Goal: Information Seeking & Learning: Learn about a topic

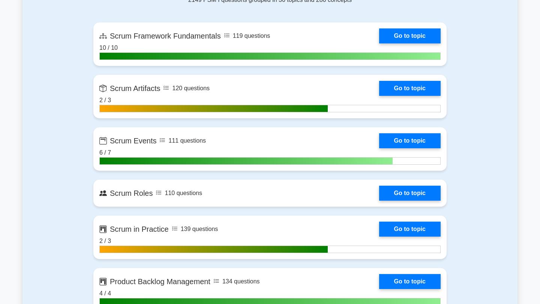
scroll to position [531, 0]
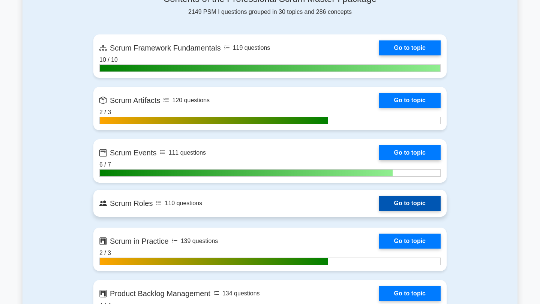
click at [427, 196] on link "Go to topic" at bounding box center [409, 203] width 61 height 15
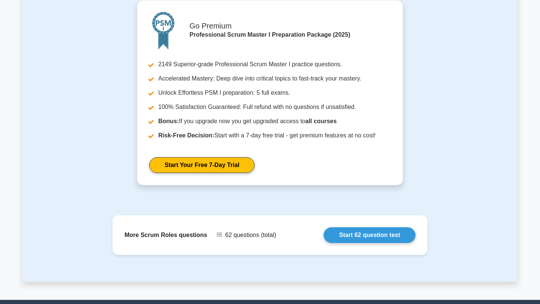
scroll to position [456, 0]
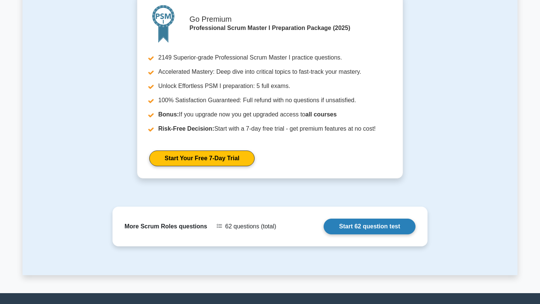
click at [368, 221] on link "Start 62 question test" at bounding box center [370, 227] width 92 height 16
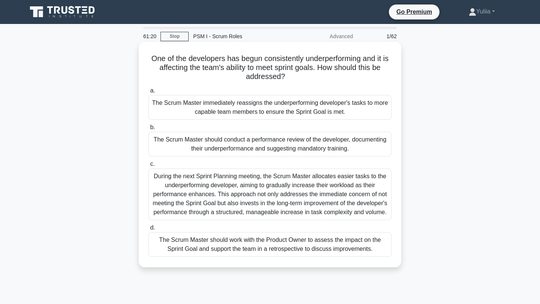
click at [357, 204] on div "During the next Sprint Planning meeting, the Scrum Master allocates easier task…" at bounding box center [269, 195] width 243 height 52
click at [148, 167] on input "c. During the next Sprint Planning meeting, the Scrum Master allocates easier t…" at bounding box center [148, 164] width 0 height 5
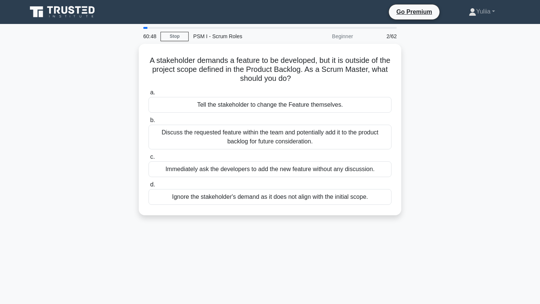
click at [357, 204] on div "a. Tell the stakeholder to change the Feature themselves. b. Discuss the reques…" at bounding box center [270, 147] width 252 height 120
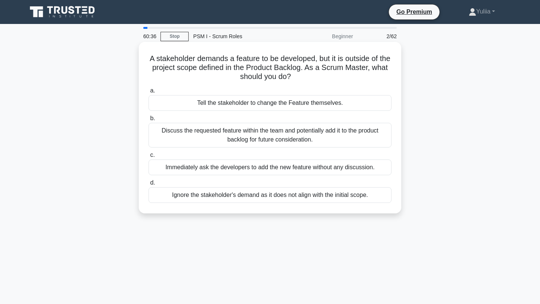
click at [291, 137] on div "Discuss the requested feature within the team and potentially add it to the pro…" at bounding box center [269, 135] width 243 height 25
click at [148, 121] on input "b. Discuss the requested feature within the team and potentially add it to the …" at bounding box center [148, 118] width 0 height 5
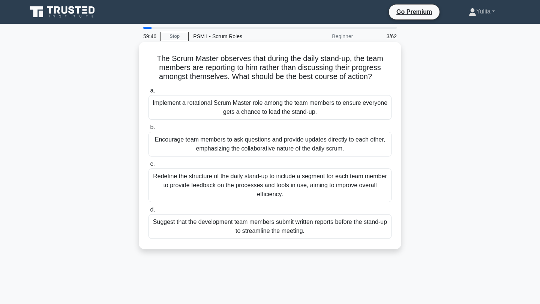
click at [264, 145] on div "Encourage team members to ask questions and provide updates directly to each ot…" at bounding box center [269, 144] width 243 height 25
click at [148, 130] on input "b. Encourage team members to ask questions and provide updates directly to each…" at bounding box center [148, 127] width 0 height 5
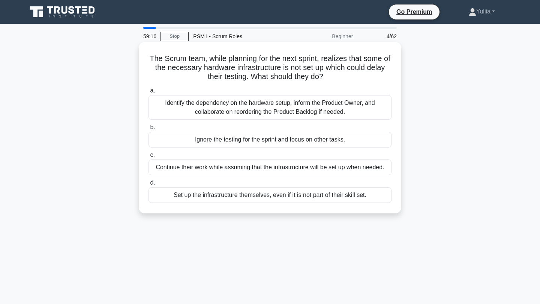
click at [257, 110] on div "Identify the dependency on the hardware setup, inform the Product Owner, and co…" at bounding box center [269, 107] width 243 height 25
click at [148, 93] on input "a. Identify the dependency on the hardware setup, inform the Product Owner, and…" at bounding box center [148, 90] width 0 height 5
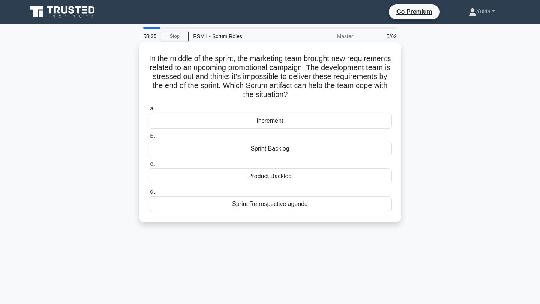
click at [271, 148] on div "Sprint Backlog" at bounding box center [269, 149] width 243 height 16
click at [148, 139] on input "b. Sprint Backlog" at bounding box center [148, 136] width 0 height 5
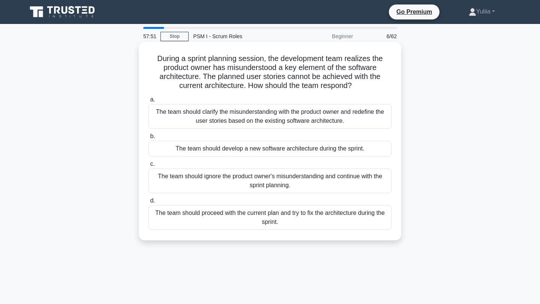
click at [310, 117] on div "The team should clarify the misunderstanding with the product owner and redefin…" at bounding box center [269, 116] width 243 height 25
click at [148, 102] on input "a. The team should clarify the misunderstanding with the product owner and rede…" at bounding box center [148, 99] width 0 height 5
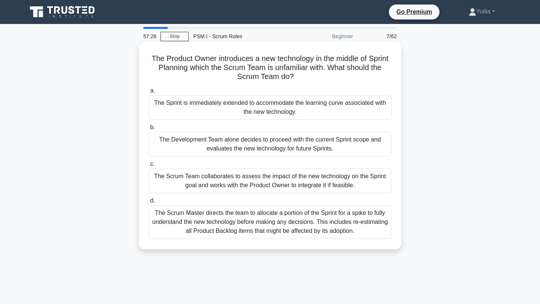
click at [305, 174] on div "The Scrum Team collaborates to assess the impact of the new technology on the S…" at bounding box center [269, 181] width 243 height 25
click at [148, 167] on input "c. The Scrum Team collaborates to assess the impact of the new technology on th…" at bounding box center [148, 164] width 0 height 5
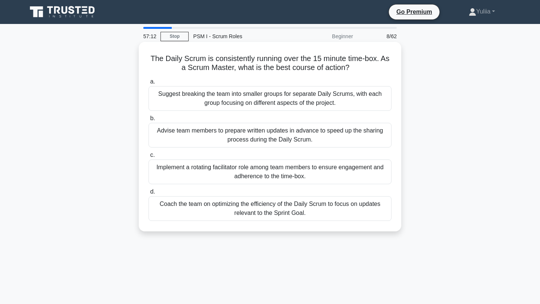
click at [298, 200] on div "Coach the team on optimizing the efficiency of the Daily Scrum to focus on upda…" at bounding box center [269, 208] width 243 height 25
click at [148, 195] on input "d. Coach the team on optimizing the efficiency of the Daily Scrum to focus on u…" at bounding box center [148, 192] width 0 height 5
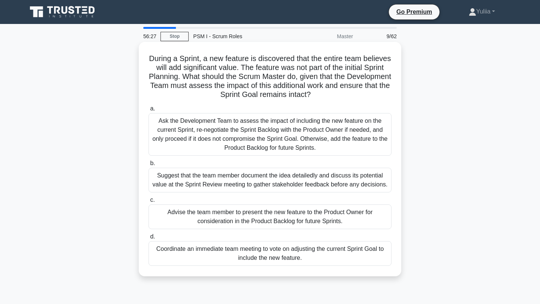
click at [290, 124] on div "Ask the Development Team to assess the impact of including the new feature on t…" at bounding box center [269, 134] width 243 height 43
click at [148, 111] on input "a. Ask the Development Team to assess the impact of including the new feature o…" at bounding box center [148, 108] width 0 height 5
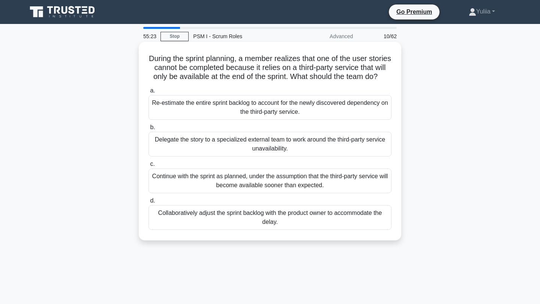
click at [375, 220] on div "Collaboratively adjust the sprint backlog with the product owner to accommodate…" at bounding box center [269, 217] width 243 height 25
click at [148, 204] on input "d. Collaboratively adjust the sprint backlog with the product owner to accommod…" at bounding box center [148, 201] width 0 height 5
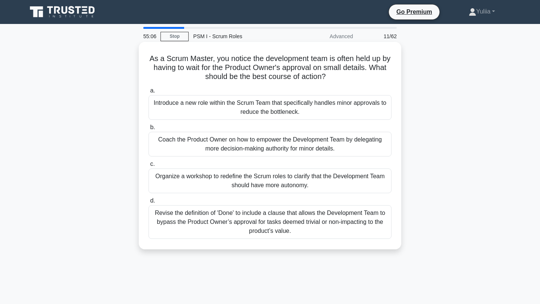
click at [215, 146] on div "Coach the Product Owner on how to empower the Development Team by delegating mo…" at bounding box center [269, 144] width 243 height 25
click at [148, 130] on input "b. Coach the Product Owner on how to empower the Development Team by delegating…" at bounding box center [148, 127] width 0 height 5
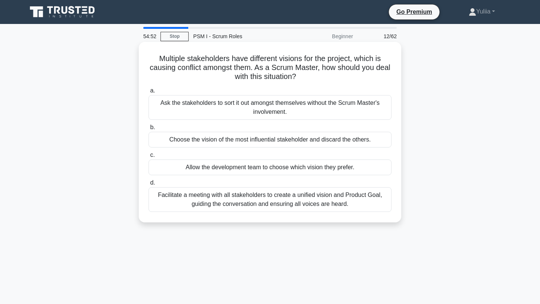
click at [231, 197] on div "Facilitate a meeting with all stakeholders to create a unified vision and Produ…" at bounding box center [269, 199] width 243 height 25
click at [148, 186] on input "d. Facilitate a meeting with all stakeholders to create a unified vision and Pr…" at bounding box center [148, 183] width 0 height 5
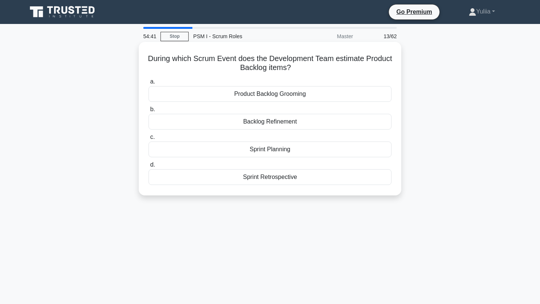
click at [338, 95] on div "Product Backlog Grooming" at bounding box center [269, 94] width 243 height 16
click at [148, 84] on input "a. Product Backlog Grooming" at bounding box center [148, 81] width 0 height 5
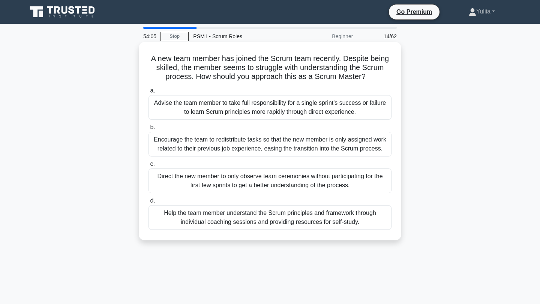
click at [313, 224] on div "Help the team member understand the Scrum principles and framework through indi…" at bounding box center [269, 217] width 243 height 25
click at [148, 204] on input "d. Help the team member understand the Scrum principles and framework through i…" at bounding box center [148, 201] width 0 height 5
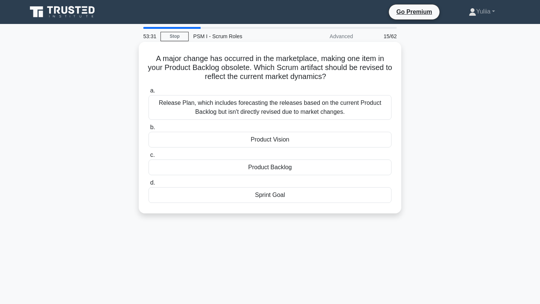
click at [280, 174] on div "Product Backlog" at bounding box center [269, 168] width 243 height 16
click at [148, 158] on input "c. Product Backlog" at bounding box center [148, 155] width 0 height 5
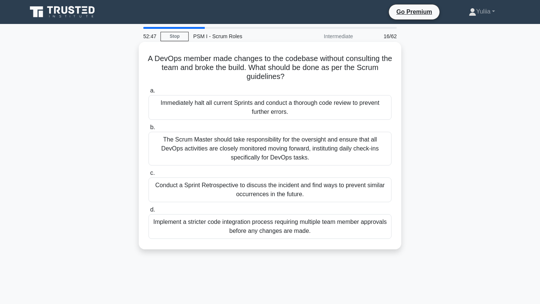
click at [363, 189] on div "Conduct a Sprint Retrospective to discuss the incident and find ways to prevent…" at bounding box center [269, 190] width 243 height 25
click at [148, 176] on input "c. Conduct a Sprint Retrospective to discuss the incident and find ways to prev…" at bounding box center [148, 173] width 0 height 5
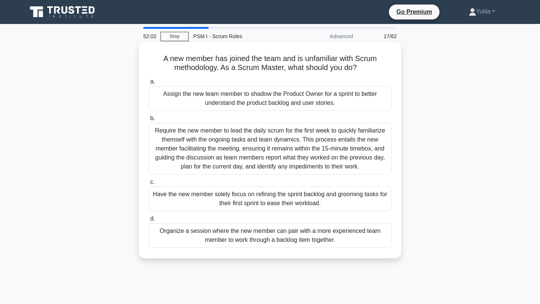
click at [337, 233] on div "Organize a session where the new member can pair with a more experienced team m…" at bounding box center [269, 235] width 243 height 25
click at [148, 222] on input "d. Organize a session where the new member can pair with a more experienced tea…" at bounding box center [148, 219] width 0 height 5
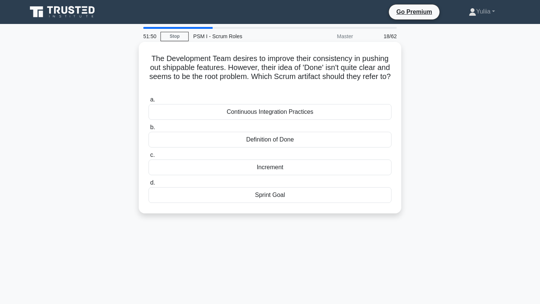
click at [307, 143] on div "Definition of Done" at bounding box center [269, 140] width 243 height 16
click at [148, 130] on input "b. Definition of Done" at bounding box center [148, 127] width 0 height 5
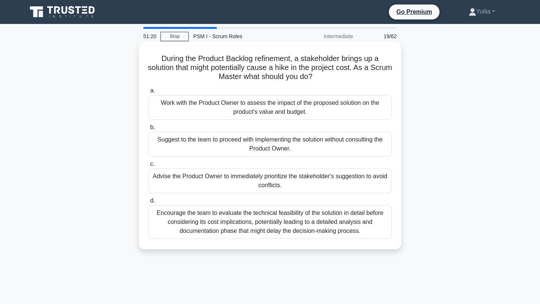
click at [334, 112] on div "Work with the Product Owner to assess the impact of the proposed solution on th…" at bounding box center [269, 107] width 243 height 25
click at [148, 93] on input "a. Work with the Product Owner to assess the impact of the proposed solution on…" at bounding box center [148, 90] width 0 height 5
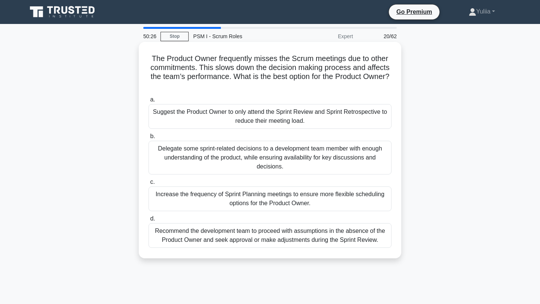
click at [355, 238] on div "Recommend the development team to proceed with assumptions in the absence of th…" at bounding box center [269, 235] width 243 height 25
click at [148, 222] on input "d. Recommend the development team to proceed with assumptions in the absence of…" at bounding box center [148, 219] width 0 height 5
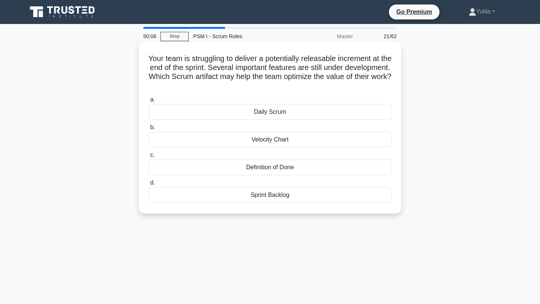
click at [311, 170] on div "Definition of Done" at bounding box center [269, 168] width 243 height 16
click at [148, 158] on input "c. Definition of Done" at bounding box center [148, 155] width 0 height 5
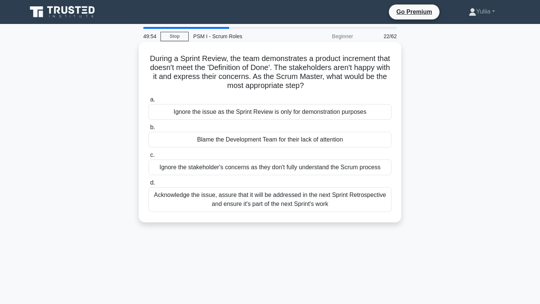
click at [285, 202] on div "Acknowledge the issue, assure that it will be addressed in the next Sprint Retr…" at bounding box center [269, 199] width 243 height 25
click at [148, 186] on input "d. Acknowledge the issue, assure that it will be addressed in the next Sprint R…" at bounding box center [148, 183] width 0 height 5
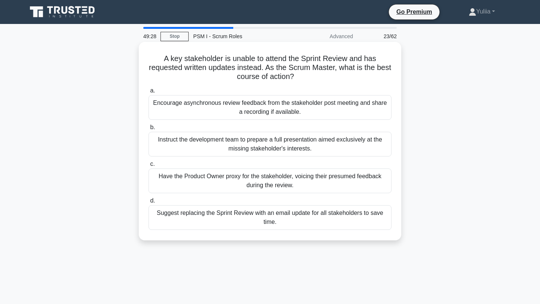
click at [320, 110] on div "Encourage asynchronous review feedback from the stakeholder post meeting and sh…" at bounding box center [269, 107] width 243 height 25
click at [148, 93] on input "a. Encourage asynchronous review feedback from the stakeholder post meeting and…" at bounding box center [148, 90] width 0 height 5
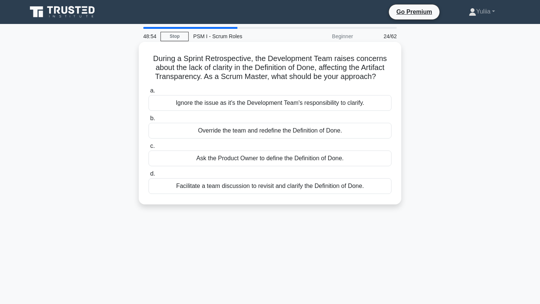
click at [342, 183] on div "Facilitate a team discussion to revisit and clarify the Definition of Done." at bounding box center [269, 186] width 243 height 16
click at [148, 177] on input "d. Facilitate a team discussion to revisit and clarify the Definition of Done." at bounding box center [148, 174] width 0 height 5
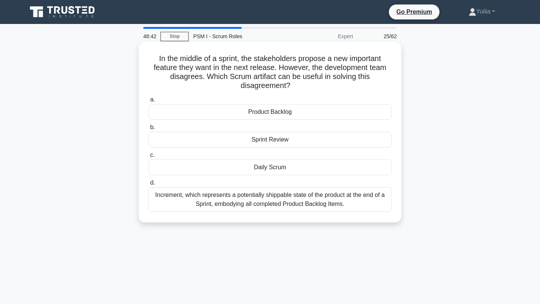
click at [330, 209] on div "Increment, which represents a potentially shippable state of the product at the…" at bounding box center [269, 199] width 243 height 25
click at [148, 186] on input "d. Increment, which represents a potentially shippable state of the product at …" at bounding box center [148, 183] width 0 height 5
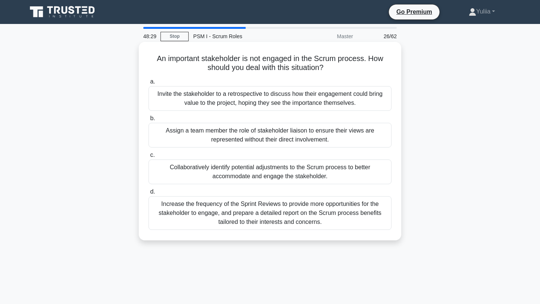
click at [335, 96] on div "Invite the stakeholder to a retrospective to discuss how their engagement could…" at bounding box center [269, 98] width 243 height 25
click at [148, 84] on input "a. Invite the stakeholder to a retrospective to discuss how their engagement co…" at bounding box center [148, 81] width 0 height 5
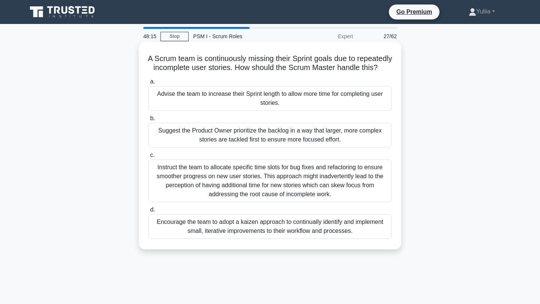
click at [308, 187] on div "Instruct the team to allocate specific time slots for bug fixes and refactoring…" at bounding box center [269, 181] width 243 height 43
click at [148, 158] on input "c. Instruct the team to allocate specific time slots for bug fixes and refactor…" at bounding box center [148, 155] width 0 height 5
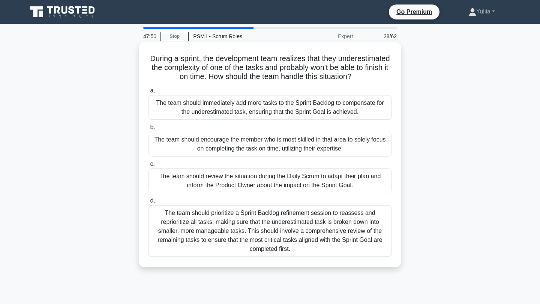
click at [317, 186] on div "The team should review the situation during the Daily Scrum to adapt their plan…" at bounding box center [269, 181] width 243 height 25
click at [148, 167] on input "c. The team should review the situation during the Daily Scrum to adapt their p…" at bounding box center [148, 164] width 0 height 5
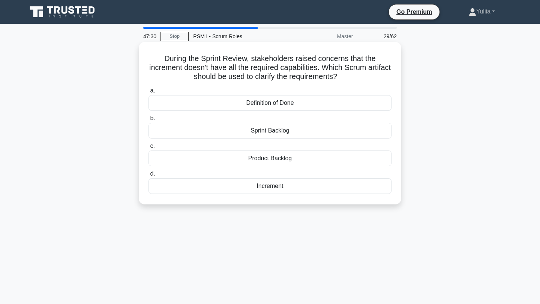
click at [285, 132] on div "Sprint Backlog" at bounding box center [269, 131] width 243 height 16
click at [148, 121] on input "b. Sprint Backlog" at bounding box center [148, 118] width 0 height 5
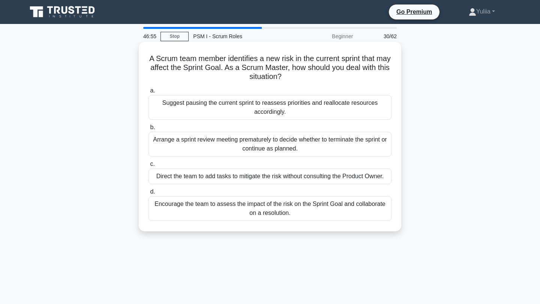
click at [273, 208] on div "Encourage the team to assess the impact of the risk on the Sprint Goal and coll…" at bounding box center [269, 208] width 243 height 25
click at [148, 195] on input "d. Encourage the team to assess the impact of the risk on the Sprint Goal and c…" at bounding box center [148, 192] width 0 height 5
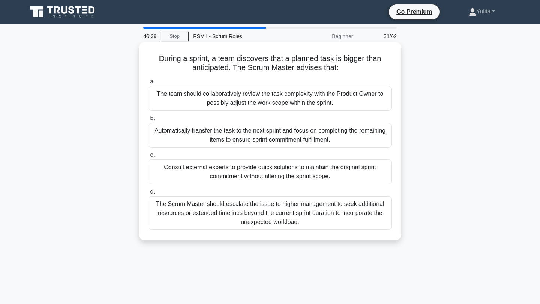
click at [343, 103] on div "The team should collaboratively review the task complexity with the Product Own…" at bounding box center [269, 98] width 243 height 25
click at [148, 84] on input "a. The team should collaboratively review the task complexity with the Product …" at bounding box center [148, 81] width 0 height 5
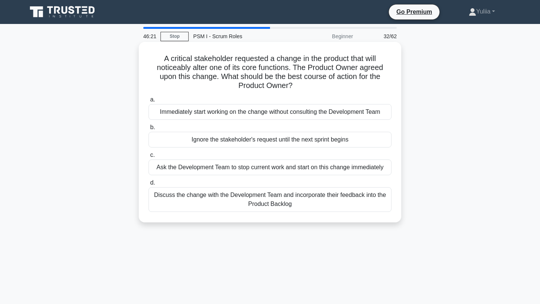
click at [316, 203] on div "Discuss the change with the Development Team and incorporate their feedback int…" at bounding box center [269, 199] width 243 height 25
click at [148, 186] on input "d. Discuss the change with the Development Team and incorporate their feedback …" at bounding box center [148, 183] width 0 height 5
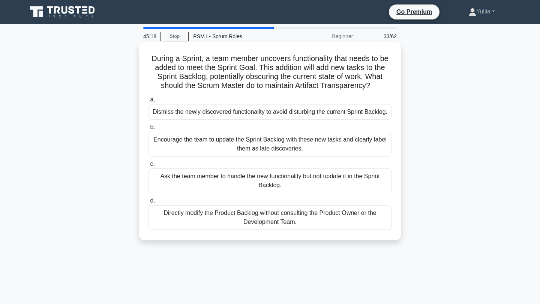
click at [378, 149] on div "Encourage the team to update the Sprint Backlog with these new tasks and clearl…" at bounding box center [269, 144] width 243 height 25
click at [148, 130] on input "b. Encourage the team to update the Sprint Backlog with these new tasks and cle…" at bounding box center [148, 127] width 0 height 5
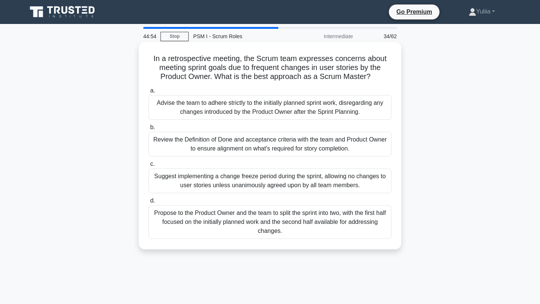
click at [372, 141] on div "Review the Definition of Done and acceptance criteria with the team and Product…" at bounding box center [269, 144] width 243 height 25
click at [148, 130] on input "b. Review the Definition of Done and acceptance criteria with the team and Prod…" at bounding box center [148, 127] width 0 height 5
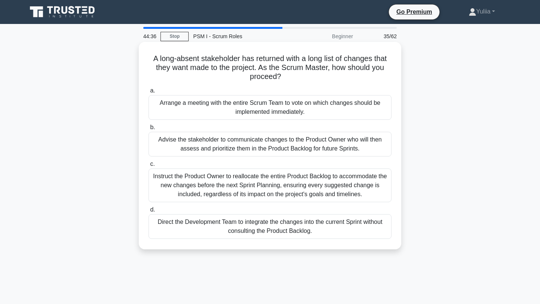
click at [328, 185] on div "Instruct the Product Owner to reallocate the entire Product Backlog to accommod…" at bounding box center [269, 186] width 243 height 34
click at [148, 167] on input "c. Instruct the Product Owner to reallocate the entire Product Backlog to accom…" at bounding box center [148, 164] width 0 height 5
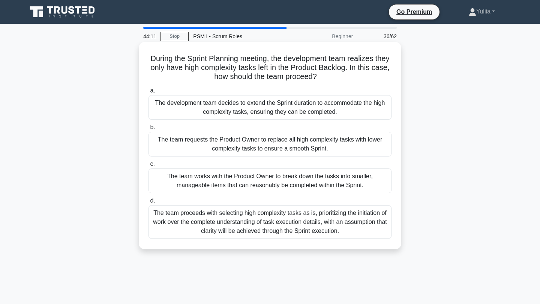
click at [351, 176] on div "The team works with the Product Owner to break down the tasks into smaller, man…" at bounding box center [269, 181] width 243 height 25
click at [148, 167] on input "c. The team works with the Product Owner to break down the tasks into smaller, …" at bounding box center [148, 164] width 0 height 5
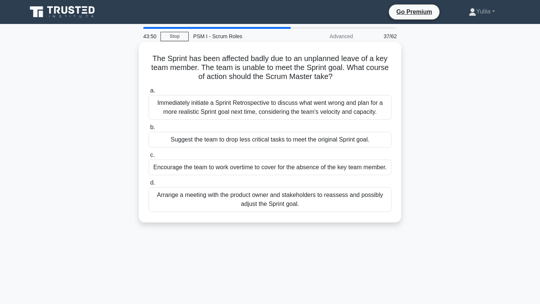
click at [289, 200] on div "Arrange a meeting with the product owner and stakeholders to reassess and possi…" at bounding box center [269, 199] width 243 height 25
click at [148, 186] on input "d. Arrange a meeting with the product owner and stakeholders to reassess and po…" at bounding box center [148, 183] width 0 height 5
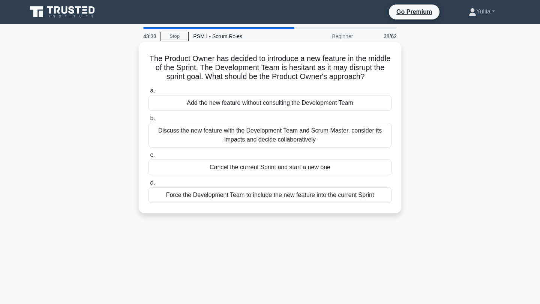
click at [315, 141] on div "Discuss the new feature with the Development Team and Scrum Master, consider it…" at bounding box center [269, 135] width 243 height 25
click at [148, 121] on input "b. Discuss the new feature with the Development Team and Scrum Master, consider…" at bounding box center [148, 118] width 0 height 5
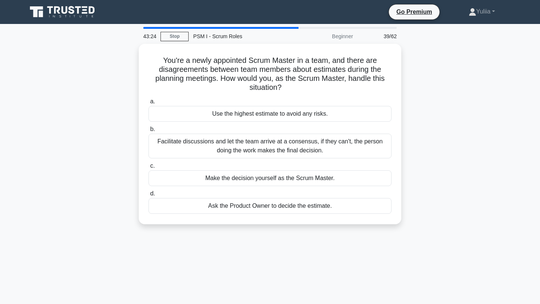
click at [315, 141] on div "Facilitate discussions and let the team arrive at a consensus, if they can't, t…" at bounding box center [269, 146] width 243 height 25
click at [148, 132] on input "b. Facilitate discussions and let the team arrive at a consensus, if they can't…" at bounding box center [148, 129] width 0 height 5
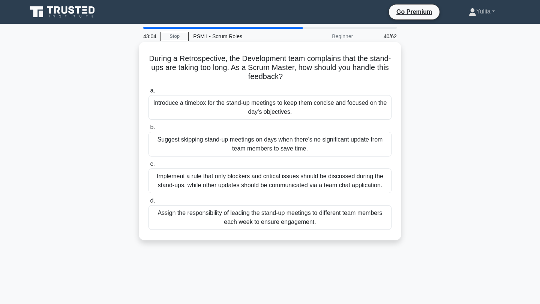
click at [359, 109] on div "Introduce a timebox for the stand-up meetings to keep them concise and focused …" at bounding box center [269, 107] width 243 height 25
click at [148, 93] on input "a. Introduce a timebox for the stand-up meetings to keep them concise and focus…" at bounding box center [148, 90] width 0 height 5
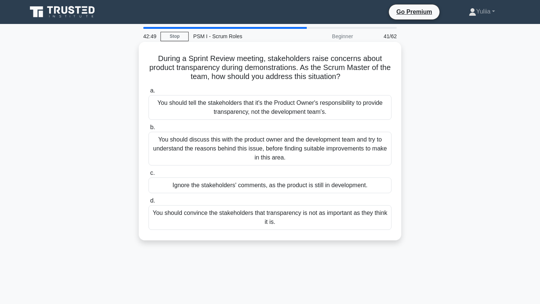
click at [316, 150] on div "You should discuss this with the product owner and the development team and try…" at bounding box center [269, 149] width 243 height 34
click at [148, 130] on input "b. You should discuss this with the product owner and the development team and …" at bounding box center [148, 127] width 0 height 5
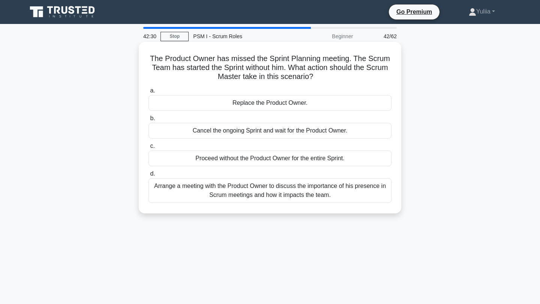
click at [306, 188] on div "Arrange a meeting with the Product Owner to discuss the importance of his prese…" at bounding box center [269, 190] width 243 height 25
click at [148, 177] on input "d. Arrange a meeting with the Product Owner to discuss the importance of his pr…" at bounding box center [148, 174] width 0 height 5
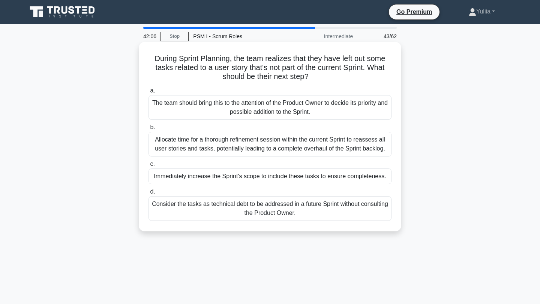
click at [325, 109] on div "The team should bring this to the attention of the Product Owner to decide its …" at bounding box center [269, 107] width 243 height 25
click at [148, 93] on input "a. The team should bring this to the attention of the Product Owner to decide i…" at bounding box center [148, 90] width 0 height 5
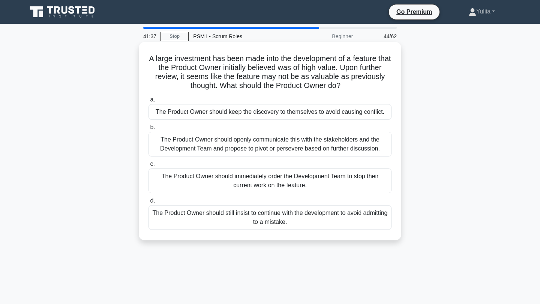
click at [371, 148] on div "The Product Owner should openly communicate this with the stakeholders and the …" at bounding box center [269, 144] width 243 height 25
click at [148, 130] on input "b. The Product Owner should openly communicate this with the stakeholders and t…" at bounding box center [148, 127] width 0 height 5
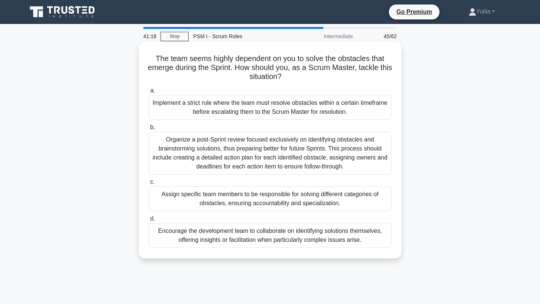
click at [356, 239] on div "Encourage the development team to collaborate on identifying solutions themselv…" at bounding box center [269, 235] width 243 height 25
click at [148, 222] on input "d. Encourage the development team to collaborate on identifying solutions thems…" at bounding box center [148, 219] width 0 height 5
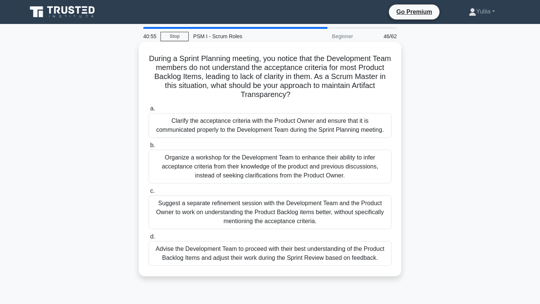
click at [366, 171] on div "Organize a workshop for the Development Team to enhance their ability to infer …" at bounding box center [269, 167] width 243 height 34
click at [148, 148] on input "b. Organize a workshop for the Development Team to enhance their ability to inf…" at bounding box center [148, 145] width 0 height 5
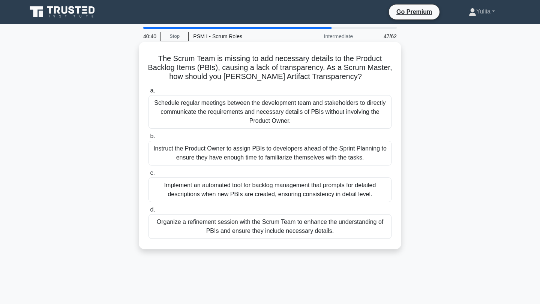
click at [381, 117] on div "Schedule regular meetings between the development team and stakeholders to dire…" at bounding box center [269, 112] width 243 height 34
click at [148, 93] on input "a. Schedule regular meetings between the development team and stakeholders to d…" at bounding box center [148, 90] width 0 height 5
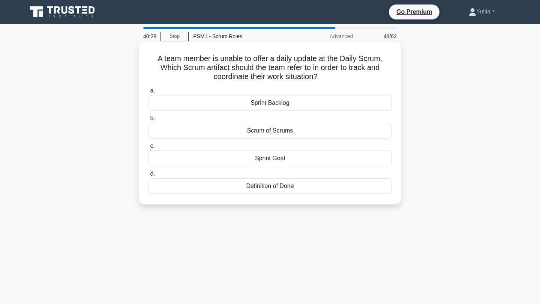
click at [360, 129] on div "Scrum of Scrums" at bounding box center [269, 131] width 243 height 16
click at [148, 121] on input "b. Scrum of Scrums" at bounding box center [148, 118] width 0 height 5
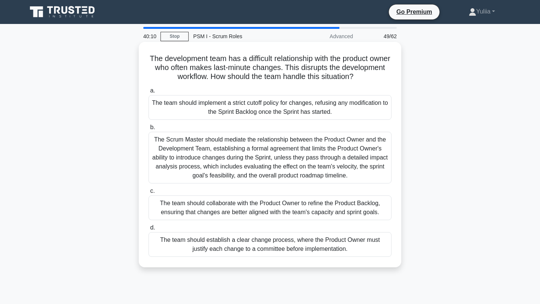
click at [367, 207] on div "The team should collaborate with the Product Owner to refine the Product Backlo…" at bounding box center [269, 208] width 243 height 25
click at [148, 194] on input "c. The team should collaborate with the Product Owner to refine the Product Bac…" at bounding box center [148, 191] width 0 height 5
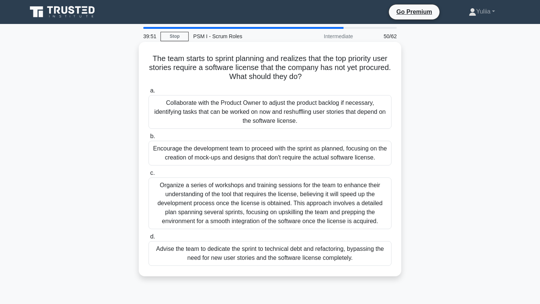
click at [357, 113] on div "Collaborate with the Product Owner to adjust the product backlog if necessary, …" at bounding box center [269, 112] width 243 height 34
click at [148, 93] on input "a. Collaborate with the Product Owner to adjust the product backlog if necessar…" at bounding box center [148, 90] width 0 height 5
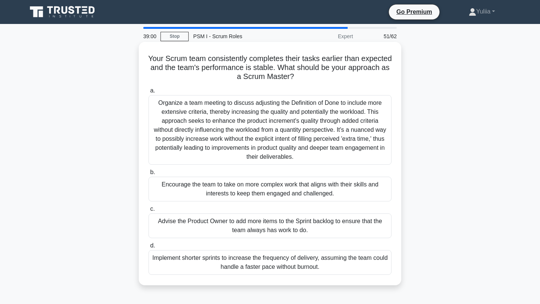
click at [351, 139] on div "Organize a team meeting to discuss adjusting the Definition of Done to include …" at bounding box center [269, 130] width 243 height 70
click at [148, 93] on input "a. Organize a team meeting to discuss adjusting the Definition of Done to inclu…" at bounding box center [148, 90] width 0 height 5
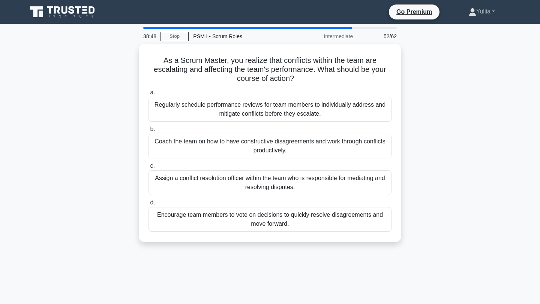
click at [351, 139] on div "Coach the team on how to have constructive disagreements and work through confl…" at bounding box center [269, 146] width 243 height 25
click at [148, 132] on input "b. Coach the team on how to have constructive disagreements and work through co…" at bounding box center [148, 129] width 0 height 5
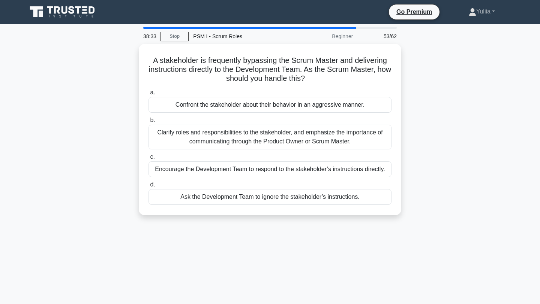
click at [351, 139] on div "Clarify roles and responsibilities to the stakeholder, and emphasize the import…" at bounding box center [269, 137] width 243 height 25
click at [148, 123] on input "b. Clarify roles and responsibilities to the stakeholder, and emphasize the imp…" at bounding box center [148, 120] width 0 height 5
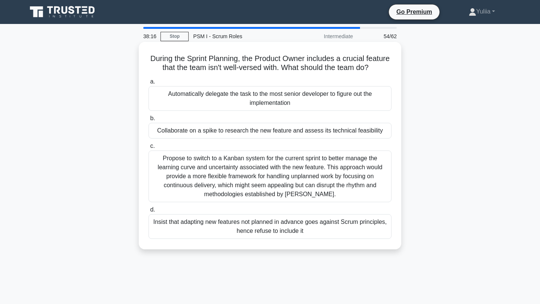
click at [348, 133] on div "Collaborate on a spike to research the new feature and assess its technical fea…" at bounding box center [269, 131] width 243 height 16
click at [148, 121] on input "b. Collaborate on a spike to research the new feature and assess its technical …" at bounding box center [148, 118] width 0 height 5
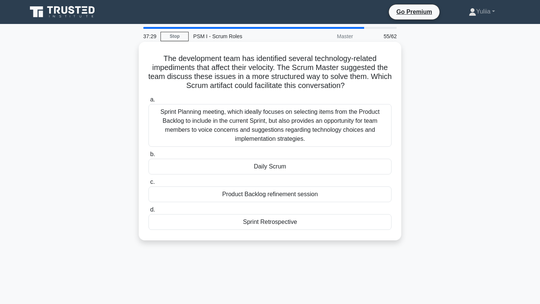
click at [276, 196] on div "Product Backlog refinement session" at bounding box center [269, 195] width 243 height 16
click at [148, 185] on input "c. Product Backlog refinement session" at bounding box center [148, 182] width 0 height 5
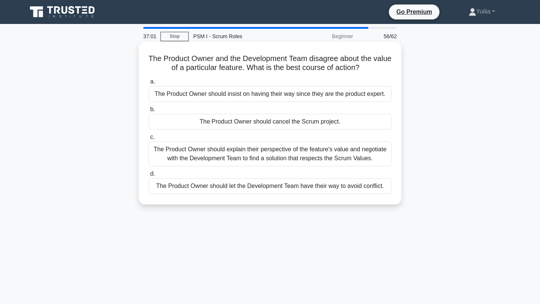
click at [354, 155] on div "The Product Owner should explain their perspective of the feature's value and n…" at bounding box center [269, 154] width 243 height 25
click at [148, 140] on input "c. The Product Owner should explain their perspective of the feature's value an…" at bounding box center [148, 137] width 0 height 5
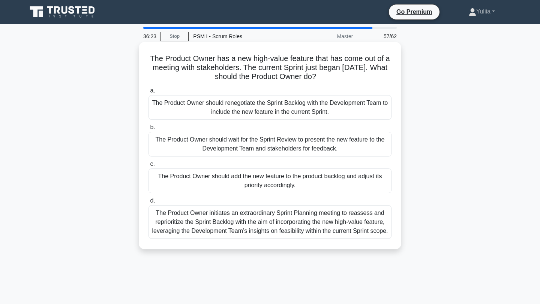
click at [344, 183] on div "The Product Owner should add the new feature to the product backlog and adjust …" at bounding box center [269, 181] width 243 height 25
click at [148, 167] on input "c. The Product Owner should add the new feature to the product backlog and adju…" at bounding box center [148, 164] width 0 height 5
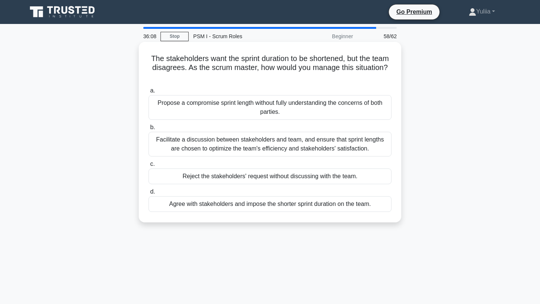
click at [358, 142] on div "Facilitate a discussion between stakeholders and team, and ensure that sprint l…" at bounding box center [269, 144] width 243 height 25
click at [148, 130] on input "b. Facilitate a discussion between stakeholders and team, and ensure that sprin…" at bounding box center [148, 127] width 0 height 5
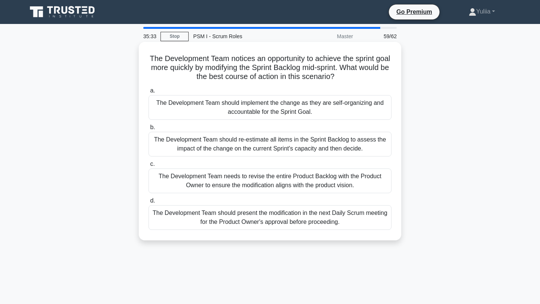
click at [363, 103] on div "The Development Team should implement the change as they are self-organizing an…" at bounding box center [269, 107] width 243 height 25
click at [148, 93] on input "a. The Development Team should implement the change as they are self-organizing…" at bounding box center [148, 90] width 0 height 5
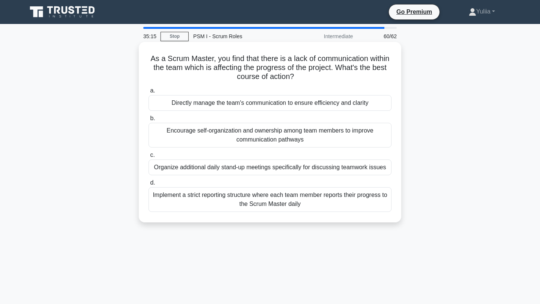
click at [292, 132] on div "Encourage self-organization and ownership among team members to improve communi…" at bounding box center [269, 135] width 243 height 25
click at [148, 121] on input "b. Encourage self-organization and ownership among team members to improve comm…" at bounding box center [148, 118] width 0 height 5
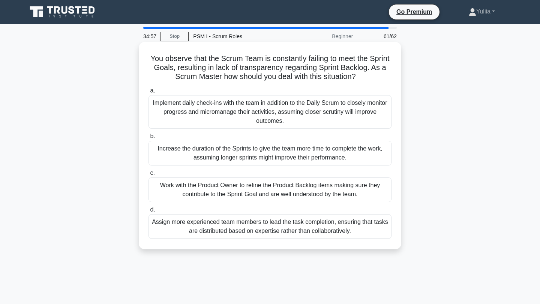
click at [279, 191] on div "Work with the Product Owner to refine the Product Backlog items making sure the…" at bounding box center [269, 190] width 243 height 25
click at [148, 176] on input "c. Work with the Product Owner to refine the Product Backlog items making sure …" at bounding box center [148, 173] width 0 height 5
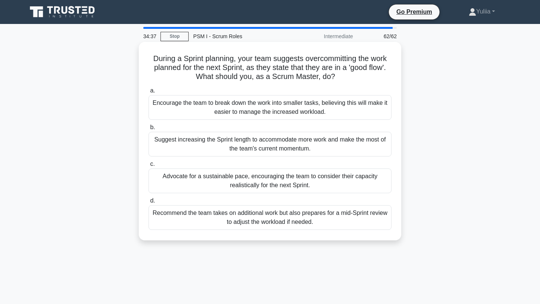
click at [241, 104] on div "Encourage the team to break down the work into smaller tasks, believing this wi…" at bounding box center [269, 107] width 243 height 25
click at [148, 93] on input "a. Encourage the team to break down the work into smaller tasks, believing this…" at bounding box center [148, 90] width 0 height 5
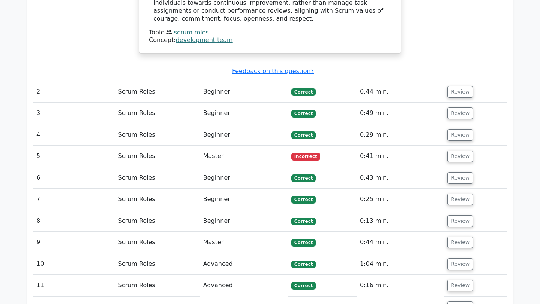
scroll to position [927, 0]
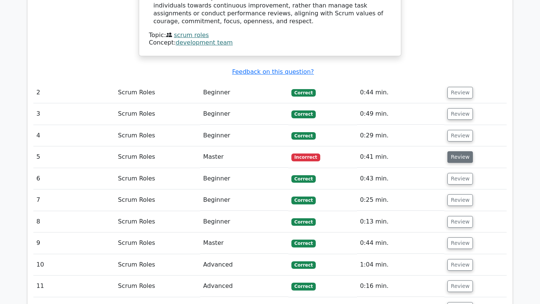
click at [456, 151] on button "Review" at bounding box center [459, 157] width 25 height 12
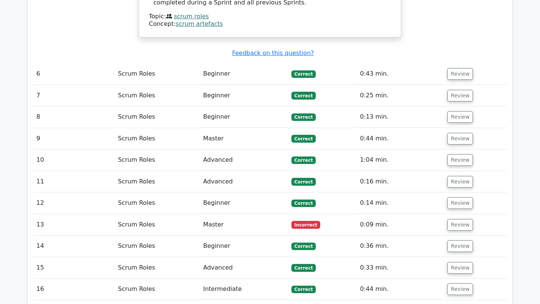
scroll to position [1374, 0]
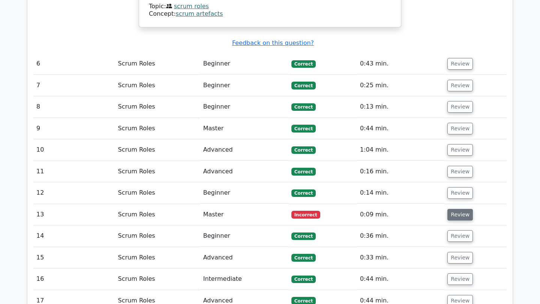
click at [456, 209] on button "Review" at bounding box center [459, 215] width 25 height 12
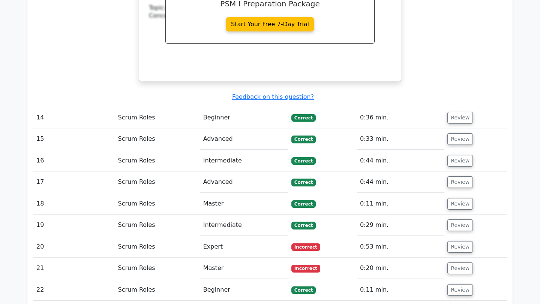
scroll to position [1805, 0]
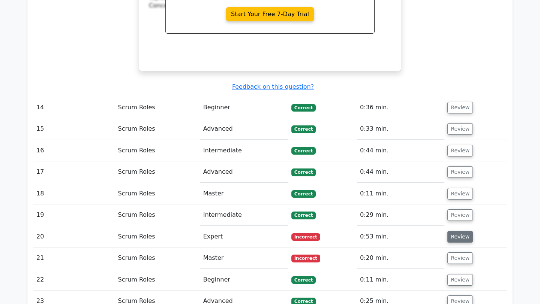
click at [457, 231] on button "Review" at bounding box center [459, 237] width 25 height 12
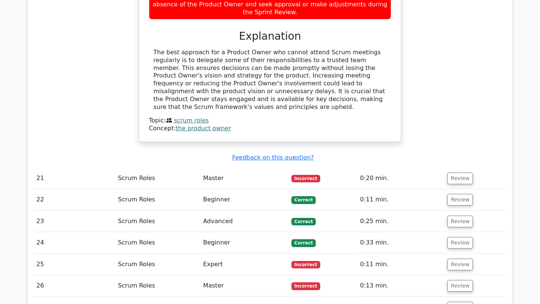
scroll to position [2232, 0]
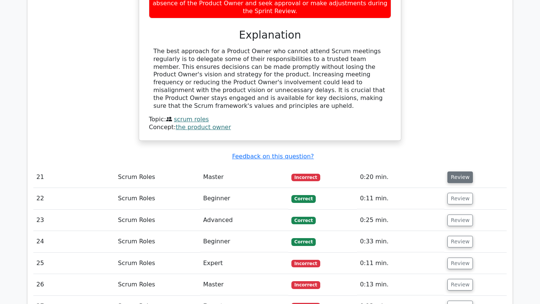
click at [457, 172] on button "Review" at bounding box center [459, 178] width 25 height 12
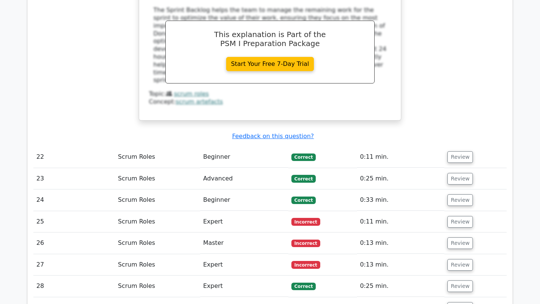
scroll to position [2616, 0]
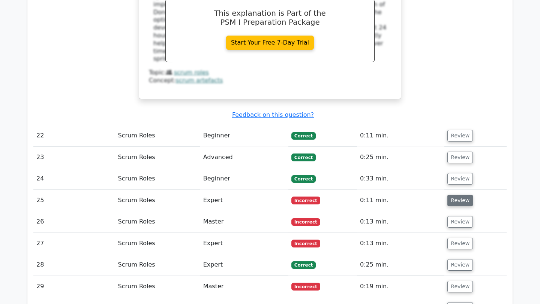
click at [456, 195] on button "Review" at bounding box center [459, 201] width 25 height 12
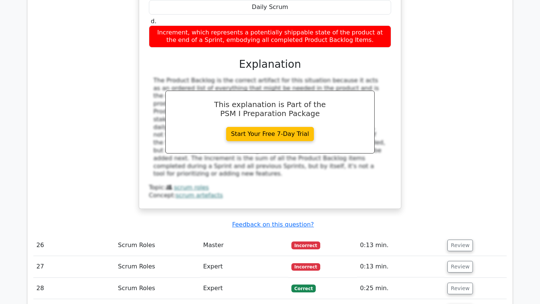
scroll to position [2946, 0]
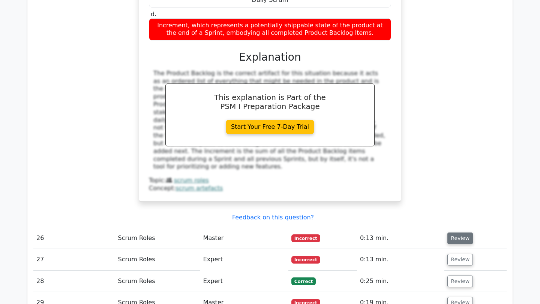
click at [458, 233] on button "Review" at bounding box center [459, 239] width 25 height 12
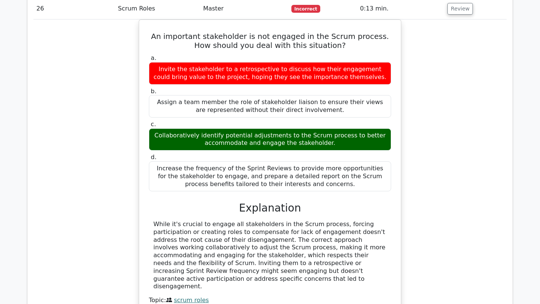
scroll to position [3197, 0]
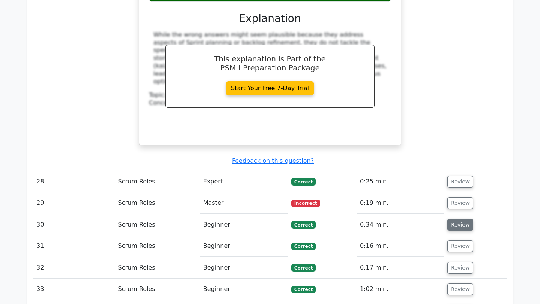
scroll to position [3747, 0]
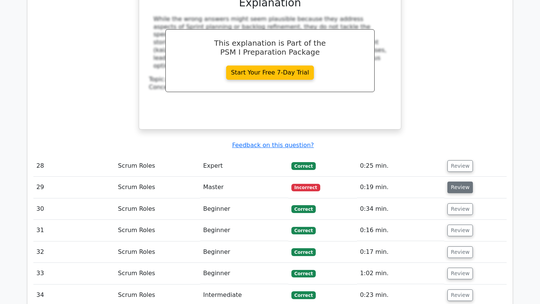
click at [459, 182] on button "Review" at bounding box center [459, 188] width 25 height 12
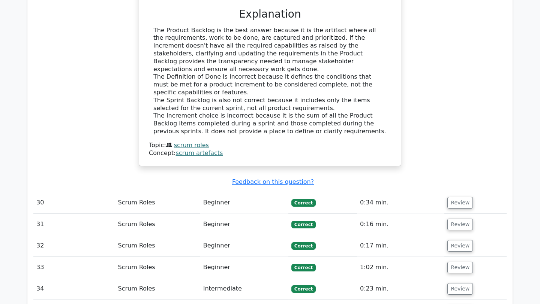
scroll to position [4122, 0]
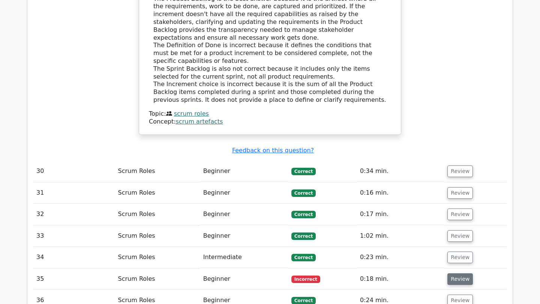
click at [462, 274] on button "Review" at bounding box center [459, 280] width 25 height 12
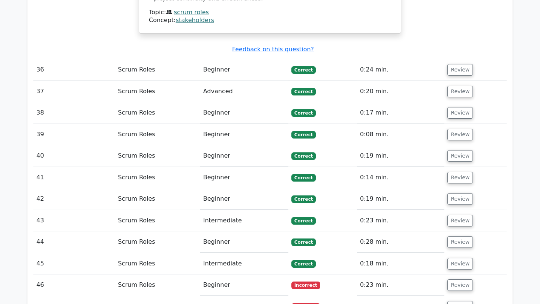
scroll to position [4706, 0]
click at [455, 279] on button "Review" at bounding box center [459, 285] width 25 height 12
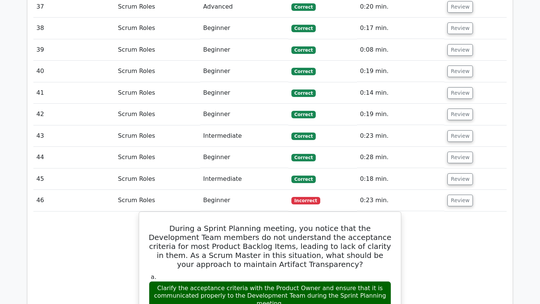
scroll to position [4793, 0]
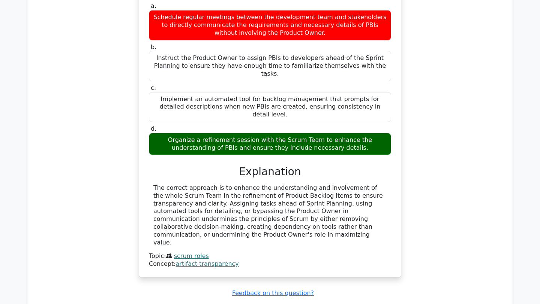
scroll to position [5517, 0]
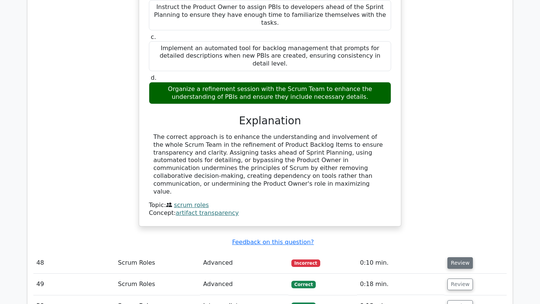
click at [458, 258] on button "Review" at bounding box center [459, 264] width 25 height 12
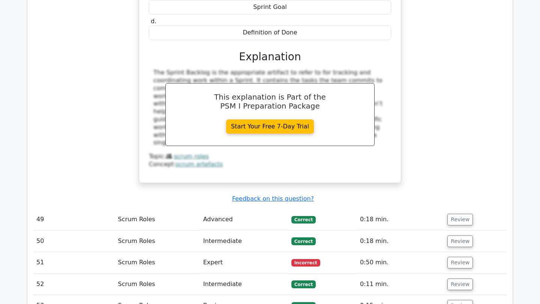
scroll to position [5896, 0]
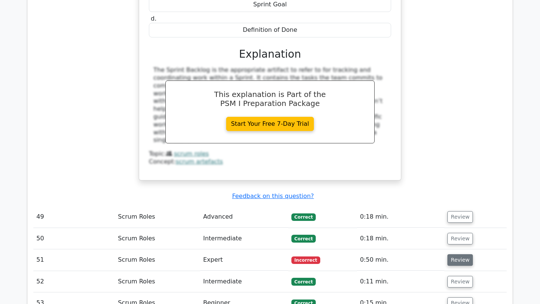
click at [457, 255] on button "Review" at bounding box center [459, 261] width 25 height 12
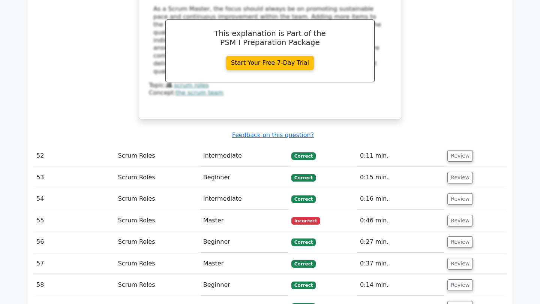
scroll to position [6413, 0]
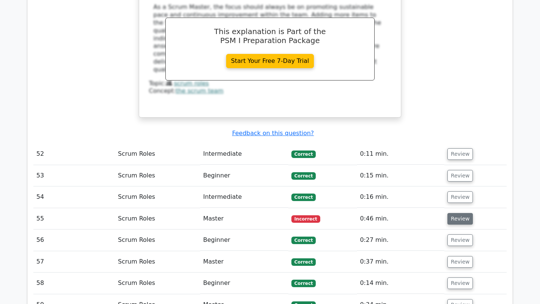
click at [455, 213] on button "Review" at bounding box center [459, 219] width 25 height 12
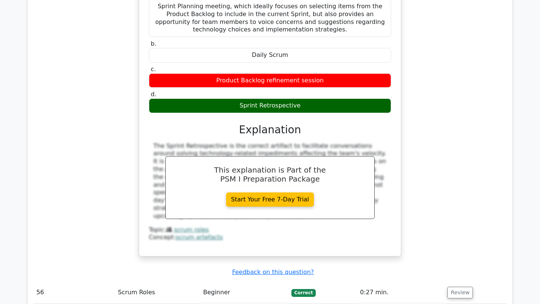
scroll to position [6715, 0]
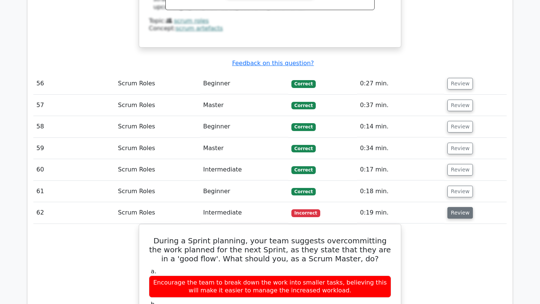
scroll to position [6923, 0]
